Goal: Information Seeking & Learning: Learn about a topic

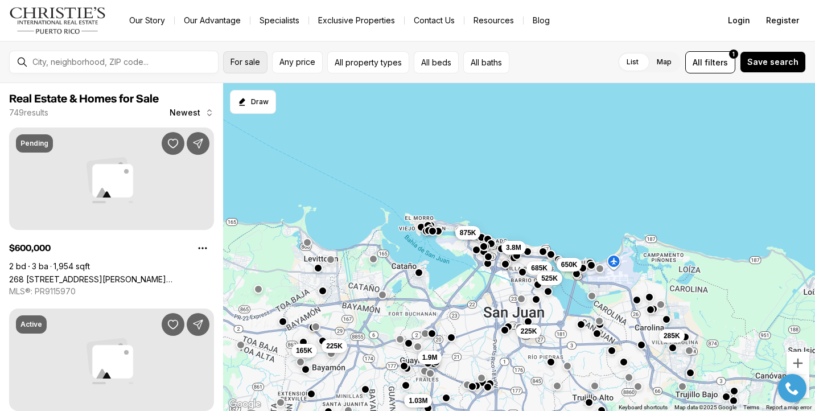
click at [244, 67] on button "For sale" at bounding box center [245, 62] width 44 height 22
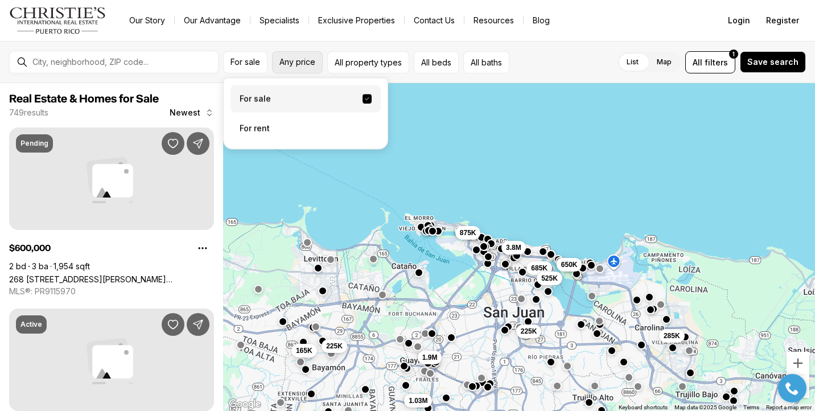
click at [295, 61] on span "Any price" at bounding box center [298, 62] width 36 height 9
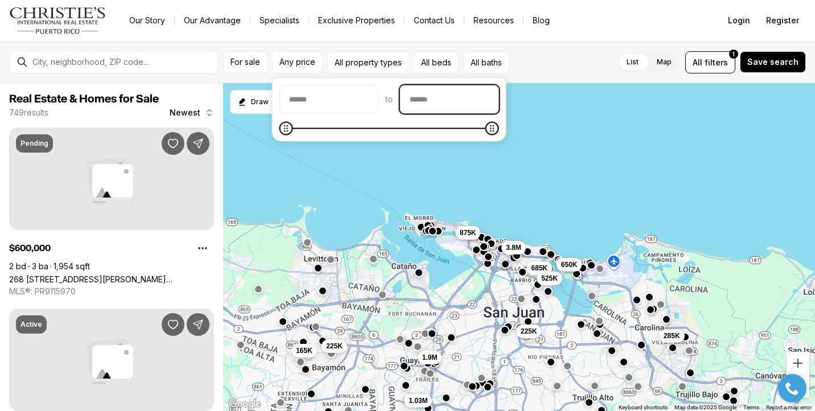
click at [433, 93] on input "priceMax" at bounding box center [450, 99] width 98 height 27
type input "********"
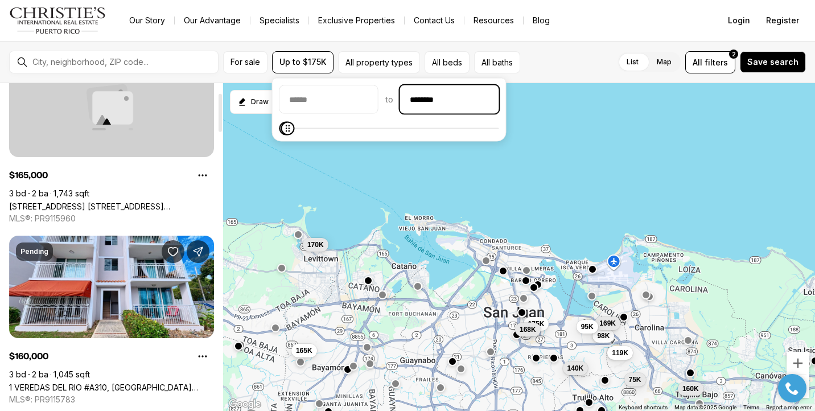
scroll to position [83, 0]
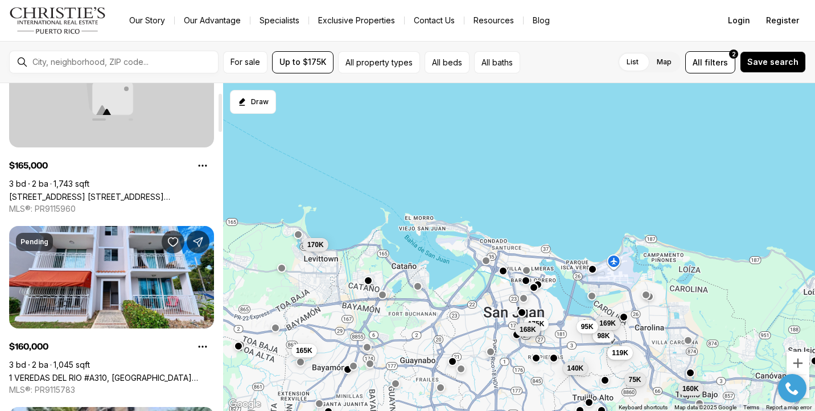
click at [116, 192] on link "[STREET_ADDRESS] [STREET_ADDRESS][PERSON_NAME]" at bounding box center [111, 197] width 205 height 10
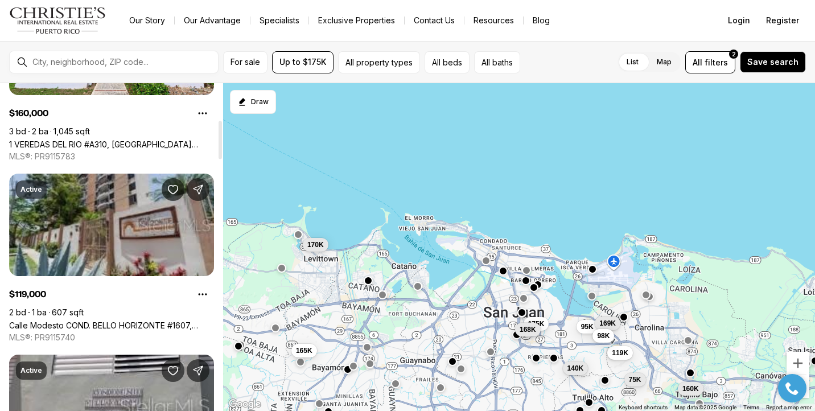
scroll to position [317, 0]
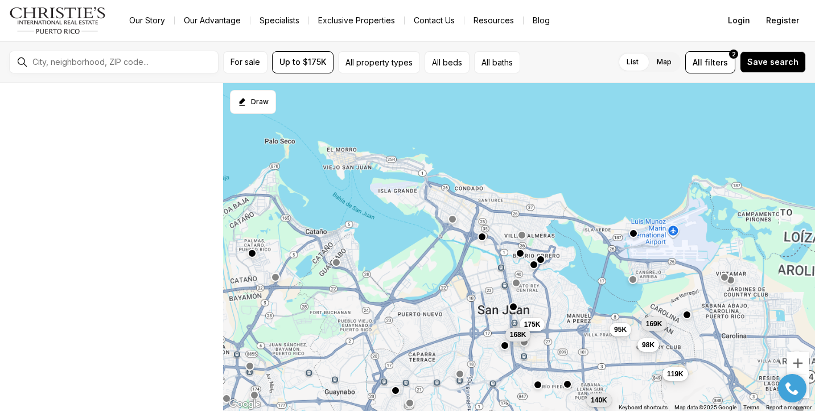
scroll to position [38, 0]
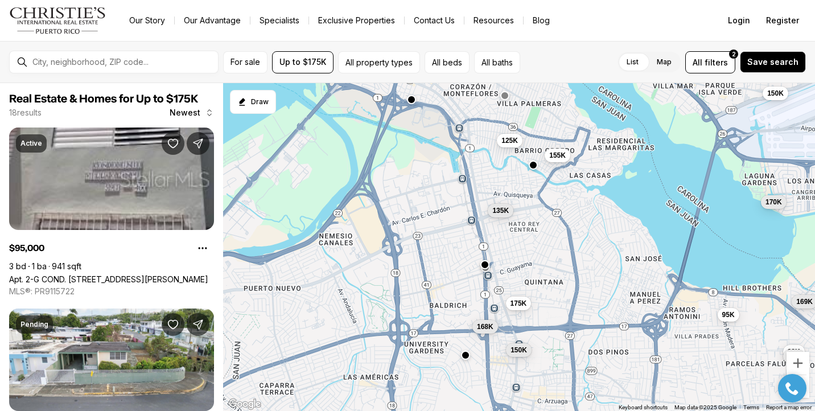
drag, startPoint x: 604, startPoint y: 313, endPoint x: 604, endPoint y: 288, distance: 25.1
click at [604, 288] on div "95K 169K 98K 80K 175K 168K 135K 155K 170K 150K 125K 150K" at bounding box center [519, 247] width 592 height 329
click at [809, 396] on div at bounding box center [793, 388] width 40 height 28
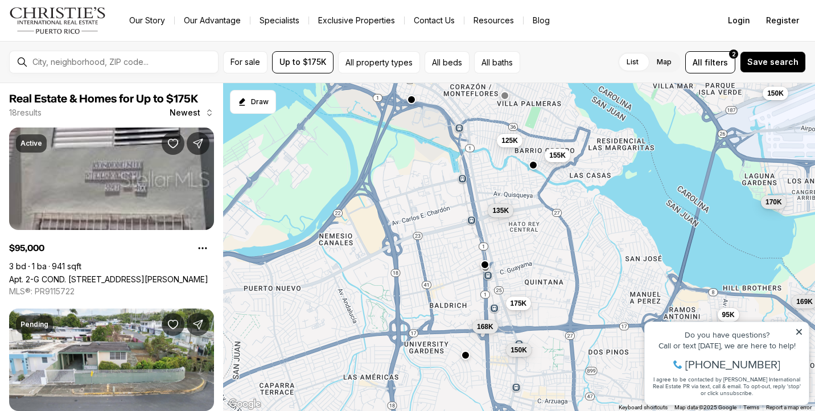
click at [662, 235] on div "95K 169K 98K 80K 175K 168K 135K 155K 170K 150K 125K 150K" at bounding box center [519, 247] width 592 height 329
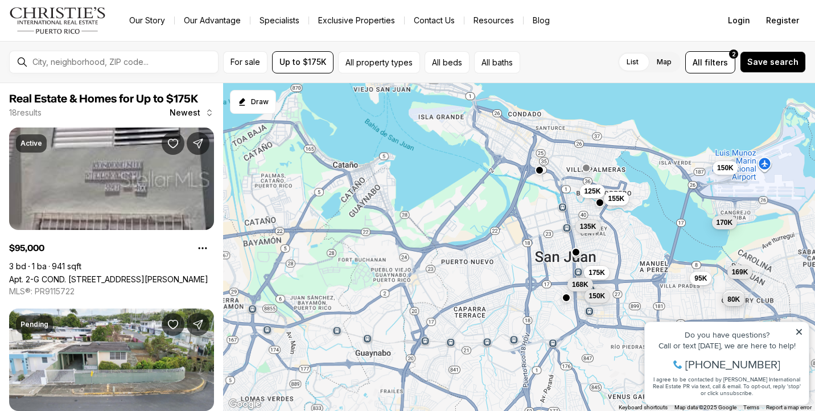
click at [799, 331] on icon at bounding box center [799, 332] width 8 height 8
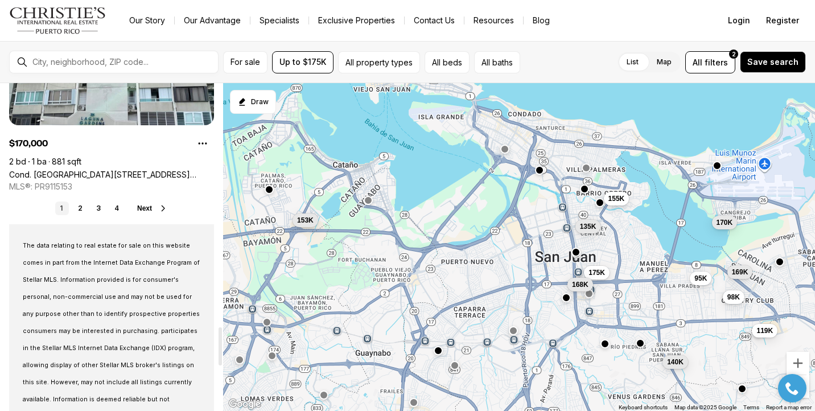
scroll to position [2098, 0]
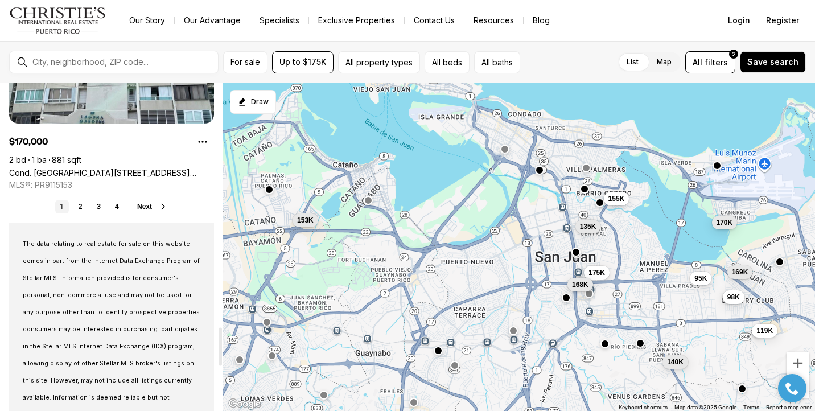
click at [72, 207] on ul "1 2 3 4" at bounding box center [89, 207] width 68 height 14
click at [75, 207] on link "2" at bounding box center [80, 207] width 14 height 14
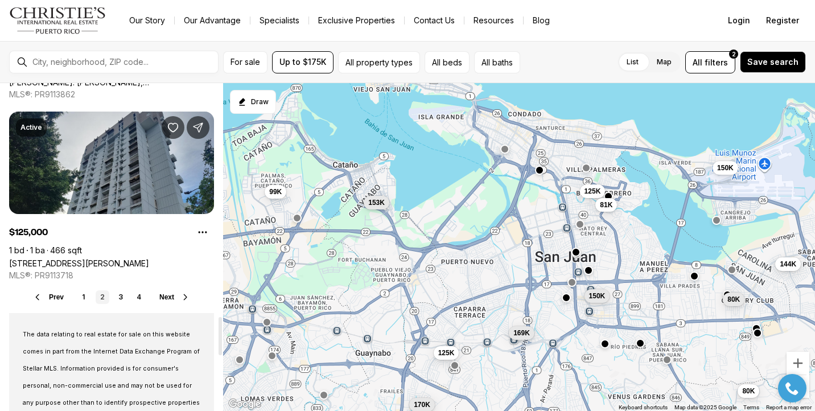
scroll to position [2008, 0]
click at [110, 298] on ul "1 2 3 4" at bounding box center [111, 297] width 68 height 14
click at [117, 298] on link "3" at bounding box center [121, 297] width 14 height 14
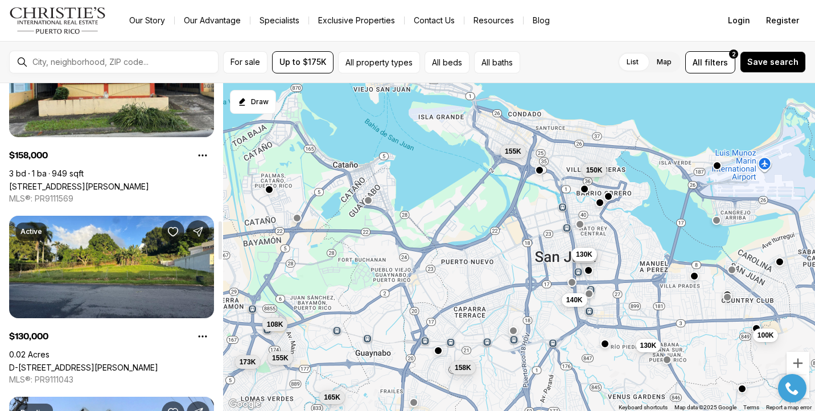
scroll to position [1182, 0]
